Goal: Information Seeking & Learning: Find specific fact

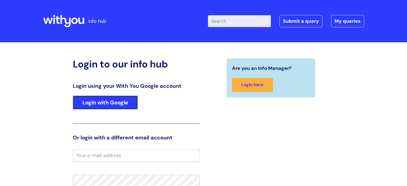
click at [121, 105] on link "Login with Google" at bounding box center [105, 103] width 65 height 14
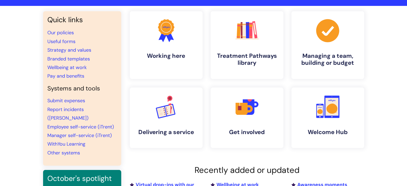
scroll to position [36, 0]
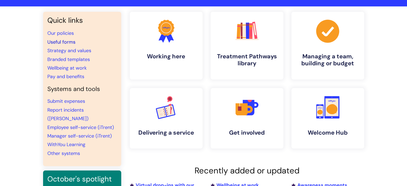
click at [72, 44] on link "Useful forms" at bounding box center [61, 42] width 28 height 6
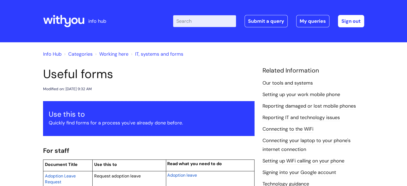
click at [195, 22] on input "Enter your search term here..." at bounding box center [204, 21] width 63 height 12
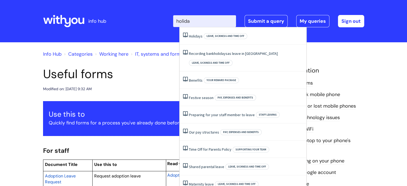
type input "holiday"
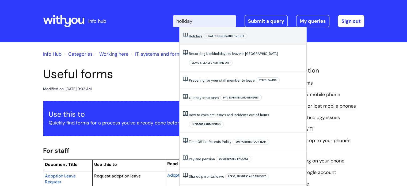
click at [192, 35] on span "Holidays" at bounding box center [196, 36] width 14 height 5
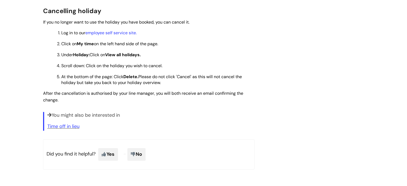
scroll to position [654, 0]
click at [134, 34] on link "employee self service site." at bounding box center [110, 33] width 51 height 6
